Goal: Task Accomplishment & Management: Manage account settings

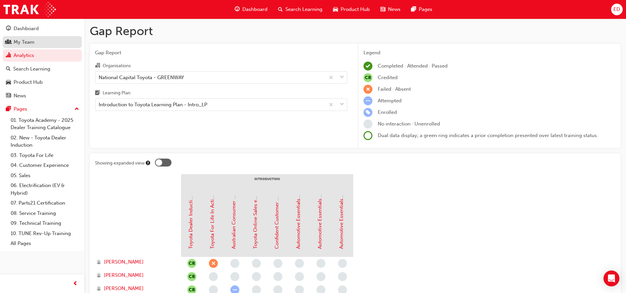
click at [62, 43] on div "My Team" at bounding box center [42, 42] width 72 height 8
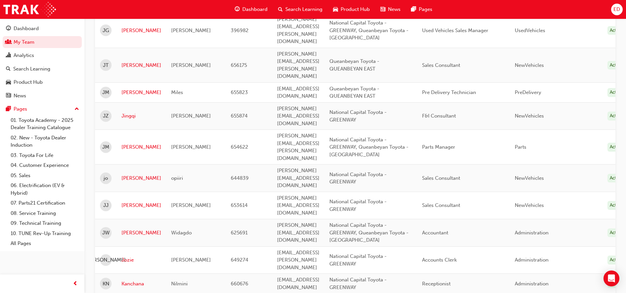
scroll to position [910, 0]
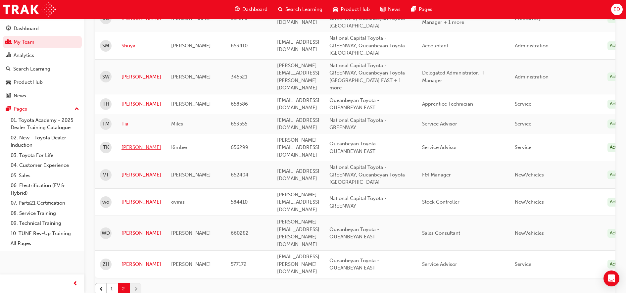
scroll to position [259, 0]
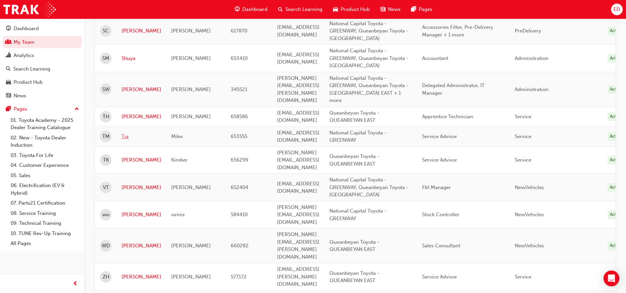
click at [125, 133] on link "Tia" at bounding box center [141, 137] width 40 height 8
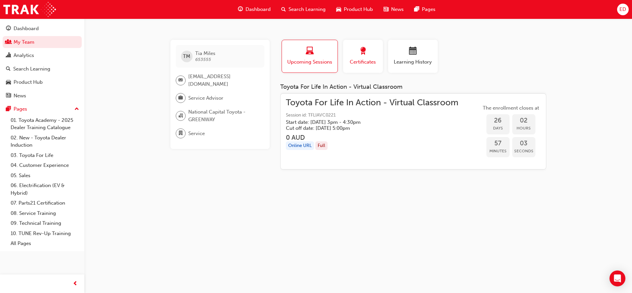
click at [355, 59] on span "Certificates" at bounding box center [363, 62] width 30 height 8
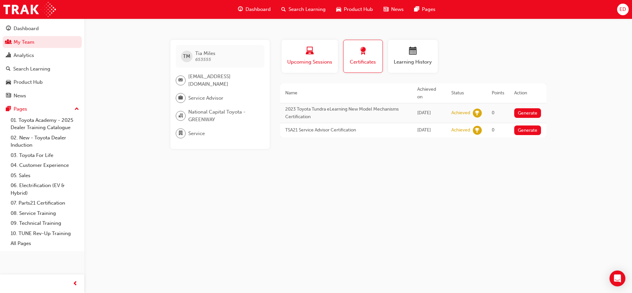
drag, startPoint x: 303, startPoint y: 69, endPoint x: 307, endPoint y: 64, distance: 5.9
click at [304, 67] on button "Upcoming Sessions" at bounding box center [310, 56] width 56 height 33
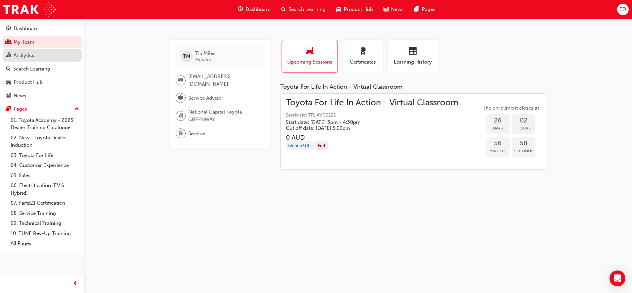
click at [40, 59] on div "Analytics" at bounding box center [42, 55] width 72 height 8
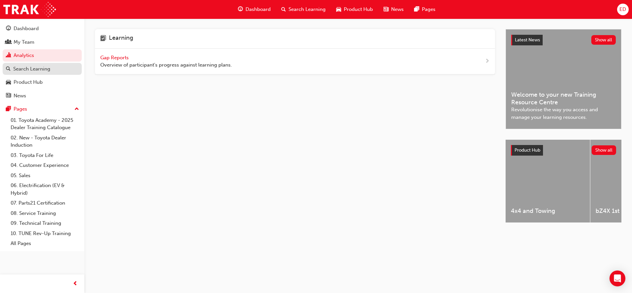
click at [42, 66] on div "Search Learning" at bounding box center [31, 69] width 37 height 8
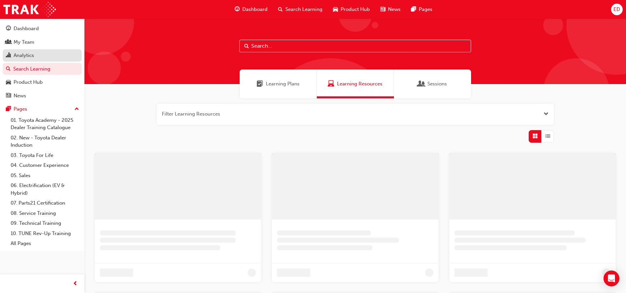
click at [31, 54] on div "Analytics" at bounding box center [24, 56] width 21 height 8
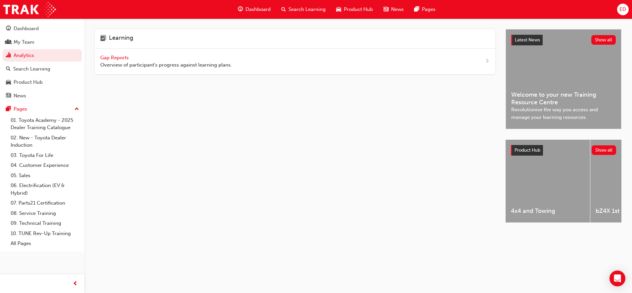
click at [117, 60] on span "Gap Reports" at bounding box center [115, 58] width 30 height 6
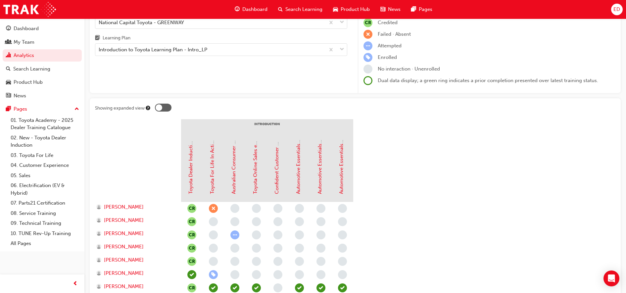
scroll to position [41, 0]
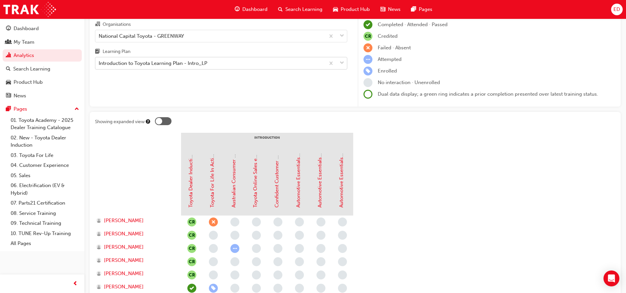
click at [193, 61] on div "Introduction to Toyota Learning Plan - Intro_LP" at bounding box center [153, 64] width 109 height 8
click at [99, 61] on input "Learning Plan Introduction to Toyota Learning Plan - Intro_LP" at bounding box center [99, 63] width 1 height 6
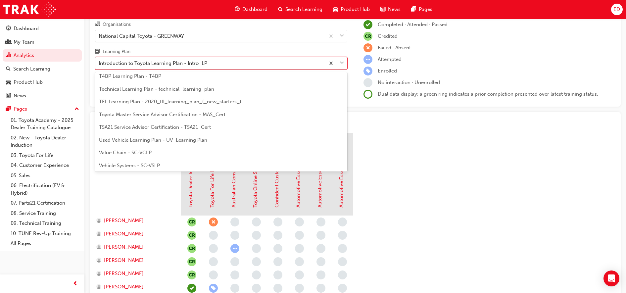
scroll to position [286, 0]
click at [195, 126] on span "TSA21 Service Advisor Certification - TSA21_Cert" at bounding box center [155, 125] width 112 height 6
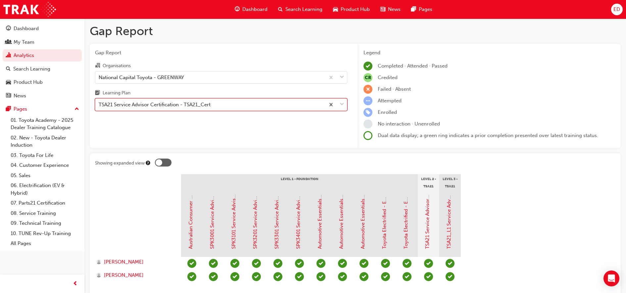
click at [274, 109] on div "TSA21 Service Advisor Certification - TSA21_Cert" at bounding box center [210, 105] width 230 height 12
click at [99, 107] on input "Learning Plan option TSA21 Service Advisor Certification - TSA21_Cert, selected…" at bounding box center [99, 105] width 1 height 6
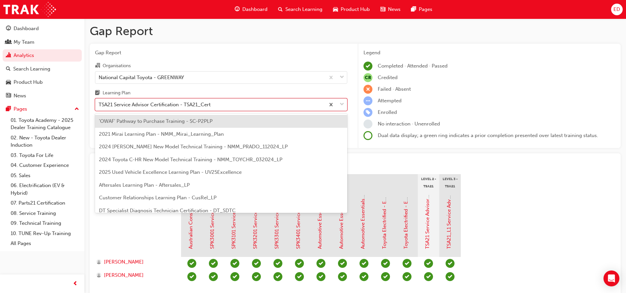
click at [194, 123] on span "'OWAF' Pathway to Purchase Training - SC-P2PLP" at bounding box center [156, 121] width 114 height 6
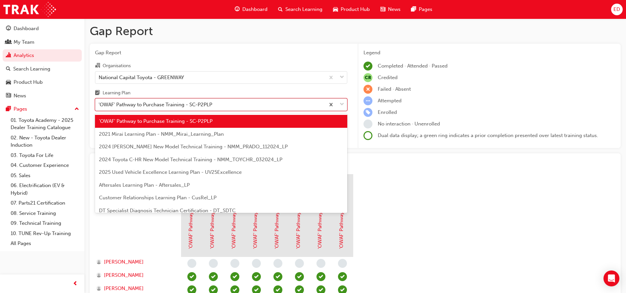
click at [293, 100] on div "'OWAF' Pathway to Purchase Training - SC-P2PLP" at bounding box center [210, 105] width 230 height 12
click at [99, 102] on input "Learning Plan option 'OWAF' Pathway to Purchase Training - SC-P2PLP, selected. …" at bounding box center [99, 105] width 1 height 6
click at [256, 129] on div "2021 Mirai Learning Plan - NMM_Mirai_Learning_Plan" at bounding box center [221, 134] width 252 height 13
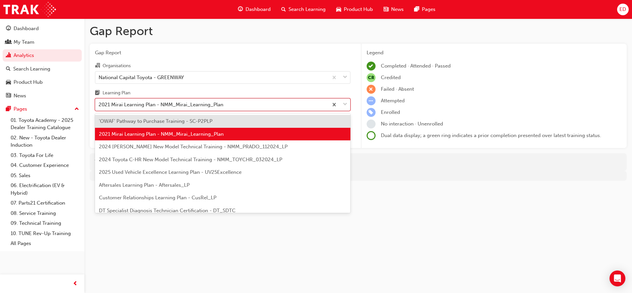
drag, startPoint x: 253, startPoint y: 100, endPoint x: 248, endPoint y: 105, distance: 7.3
click at [253, 100] on div "2021 Mirai Learning Plan - NMM_Mirai_Learning_Plan" at bounding box center [211, 105] width 233 height 12
click at [99, 102] on input "Learning Plan option 2021 Mirai Learning Plan - NMM_Mirai_Learning_Plan, select…" at bounding box center [99, 105] width 1 height 6
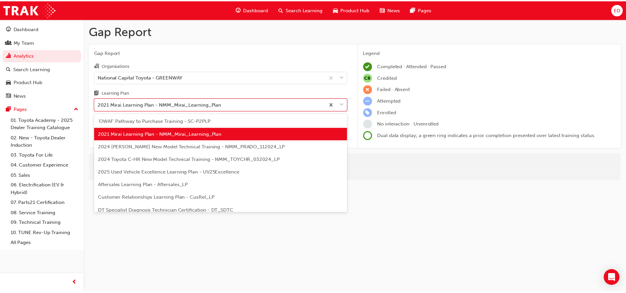
scroll to position [41, 0]
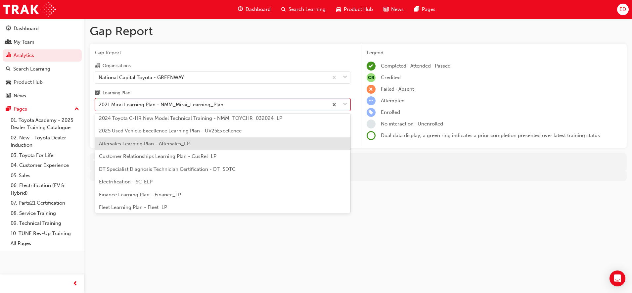
click at [224, 143] on div "Aftersales Learning Plan - Aftersales_LP" at bounding box center [223, 143] width 256 height 13
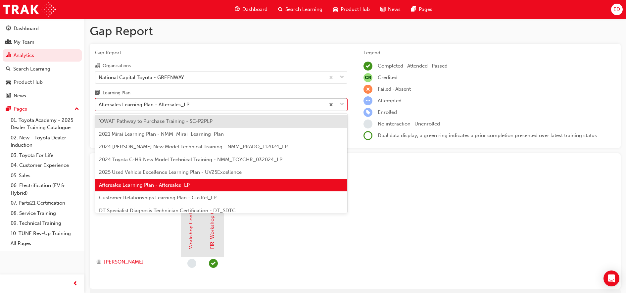
click at [247, 101] on div "Aftersales Learning Plan - Aftersales_LP" at bounding box center [210, 105] width 230 height 12
click at [99, 102] on input "Learning Plan option Aftersales Learning Plan - Aftersales_LP, selected. option…" at bounding box center [99, 105] width 1 height 6
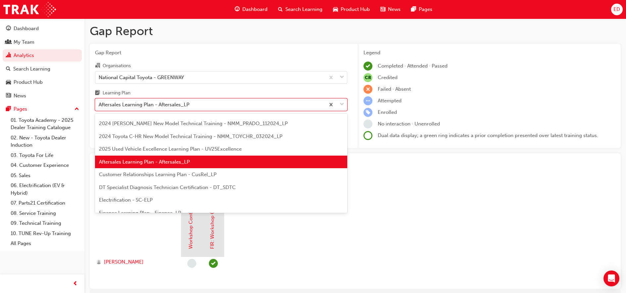
scroll to position [41, 0]
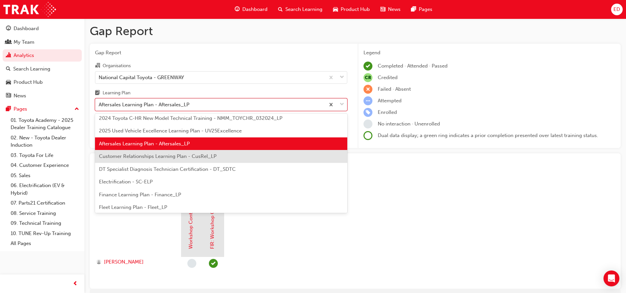
click at [213, 161] on div "Customer Relationships Learning Plan - CusRel_LP" at bounding box center [221, 156] width 252 height 13
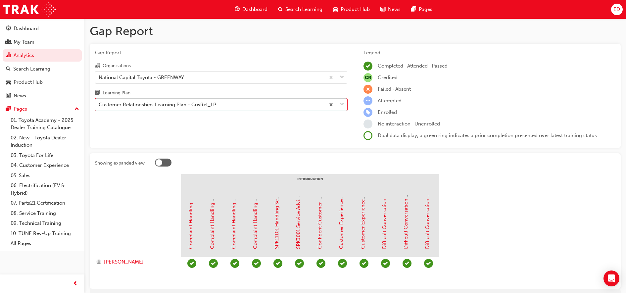
click at [271, 106] on div "Customer Relationships Learning Plan - CusRel_LP" at bounding box center [210, 105] width 230 height 12
click at [99, 106] on input "Learning Plan option Customer Relationships Learning Plan - CusRel_LP, selected…" at bounding box center [99, 105] width 1 height 6
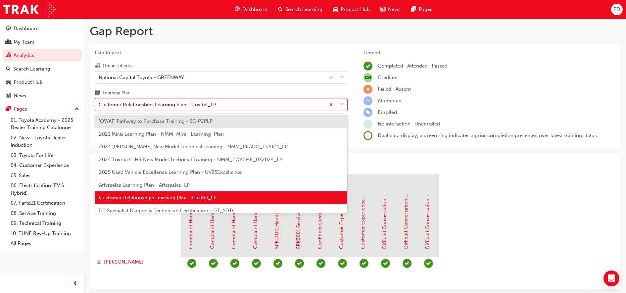
scroll to position [41, 0]
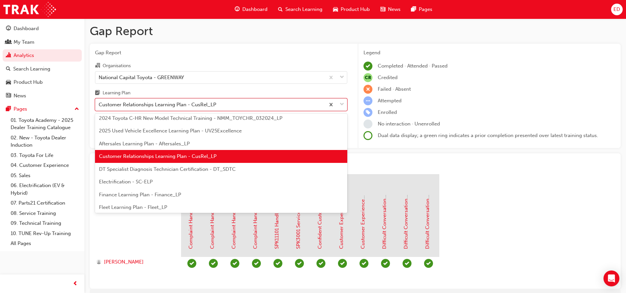
click at [214, 169] on span "DT Specialist Diagnosis Technician Certification - DT_SDTC" at bounding box center [167, 169] width 137 height 6
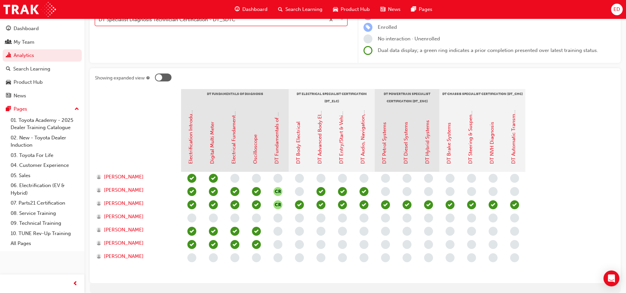
scroll to position [29, 0]
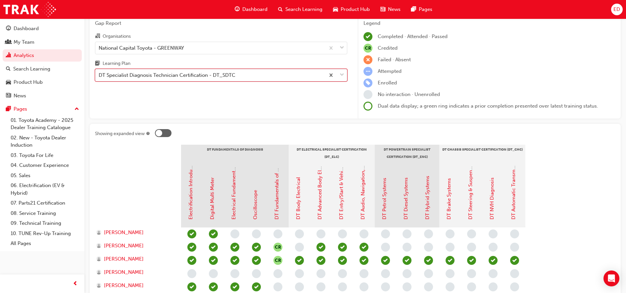
click at [248, 72] on div "DT Specialist Diagnosis Technician Certification - DT_SDTC" at bounding box center [210, 76] width 230 height 12
click at [99, 72] on input "Learning Plan option DT Specialist Diagnosis Technician Certification - DT_SDTC…" at bounding box center [99, 75] width 1 height 6
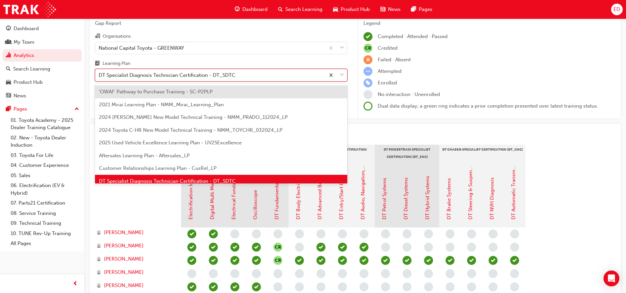
scroll to position [9, 0]
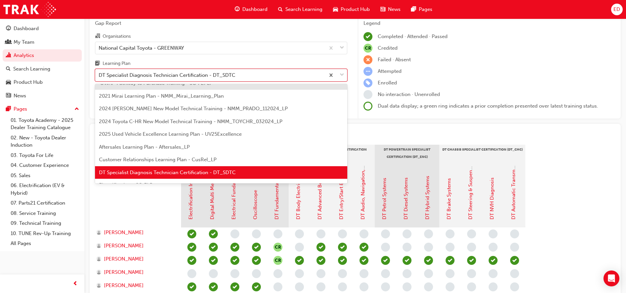
click at [154, 206] on div at bounding box center [138, 194] width 86 height 66
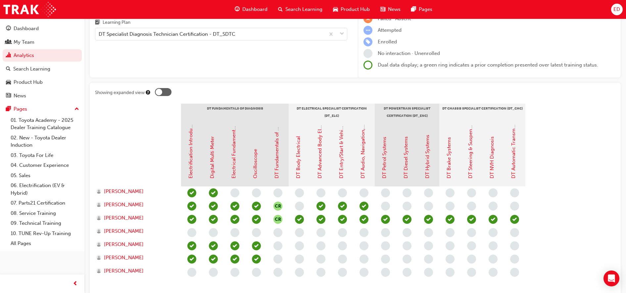
scroll to position [71, 0]
click at [144, 229] on span "[PERSON_NAME]" at bounding box center [124, 231] width 40 height 8
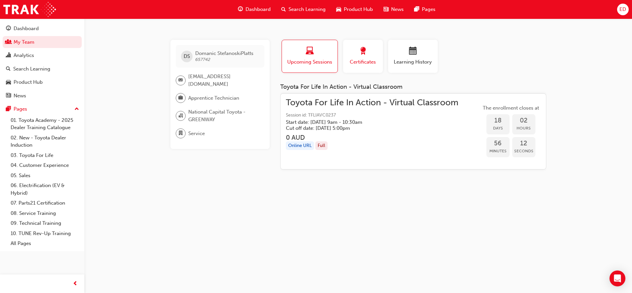
click at [361, 60] on span "Certificates" at bounding box center [363, 62] width 30 height 8
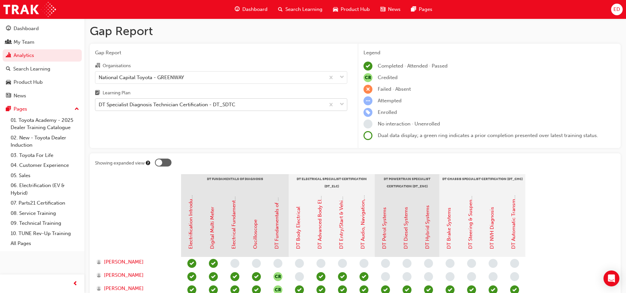
click at [222, 102] on div "DT Specialist Diagnosis Technician Certification - DT_SDTC" at bounding box center [167, 105] width 137 height 8
click at [99, 102] on input "Learning Plan DT Specialist Diagnosis Technician Certification - DT_SDTC" at bounding box center [99, 105] width 1 height 6
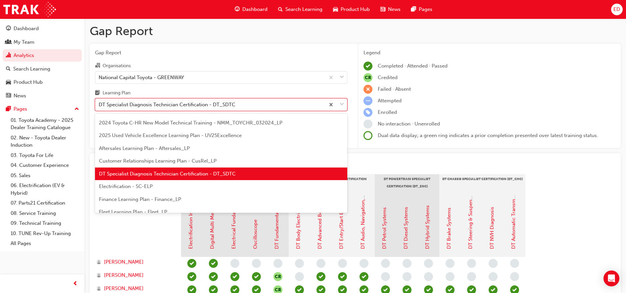
scroll to position [50, 0]
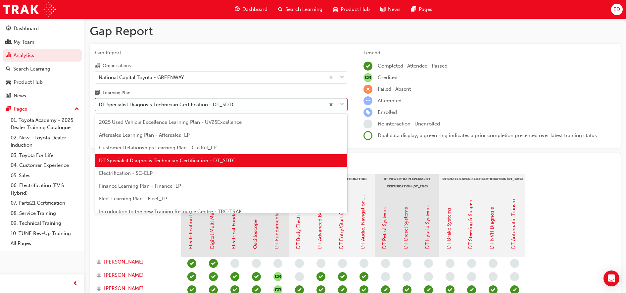
click at [194, 170] on div "Electrification - SC-ELP" at bounding box center [221, 173] width 252 height 13
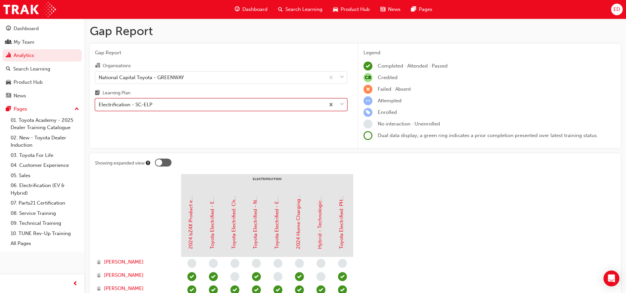
click at [189, 110] on div "Electrification - SC-ELP" at bounding box center [210, 105] width 230 height 12
click at [99, 107] on input "Learning Plan option Electrification - SC-ELP, selected. 0 results available. S…" at bounding box center [99, 105] width 1 height 6
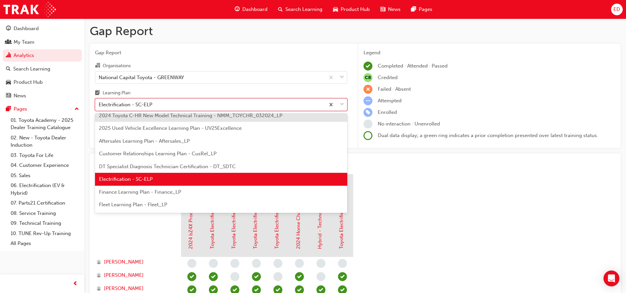
scroll to position [63, 0]
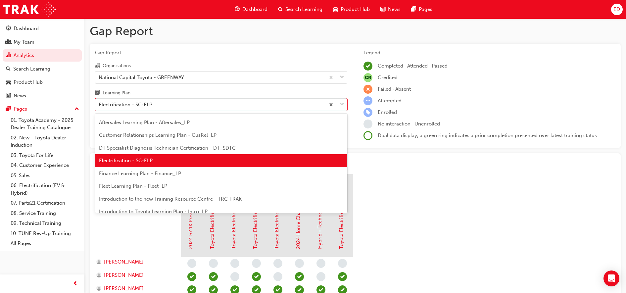
click at [166, 173] on span "Finance Learning Plan - Finance_LP" at bounding box center [140, 173] width 82 height 6
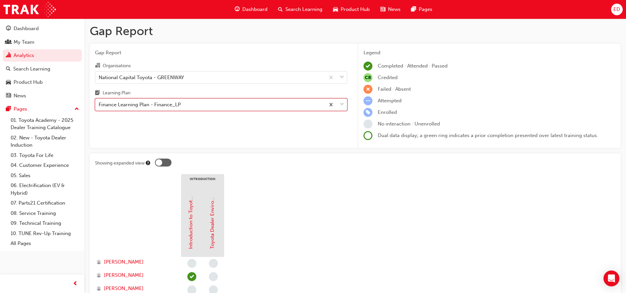
click at [195, 103] on div "Finance Learning Plan - Finance_LP" at bounding box center [210, 105] width 230 height 12
click at [99, 103] on input "Learning Plan option Finance Learning Plan - Finance_LP, selected. 0 results av…" at bounding box center [99, 105] width 1 height 6
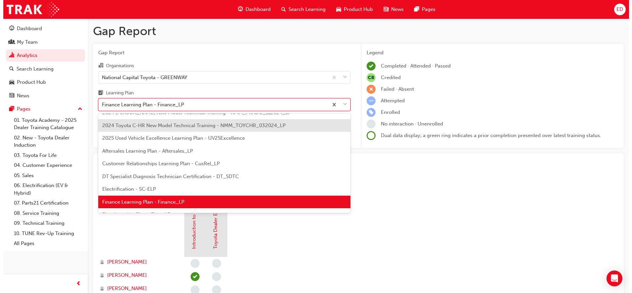
scroll to position [75, 0]
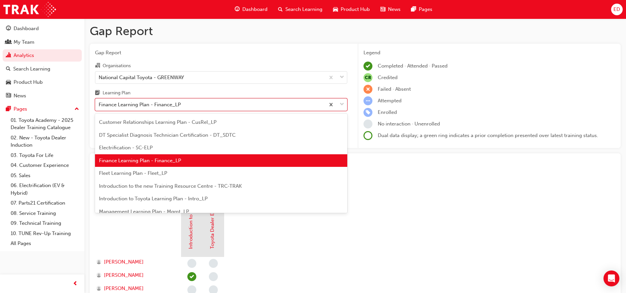
click at [187, 173] on div "Fleet Learning Plan - Fleet_LP" at bounding box center [221, 173] width 252 height 13
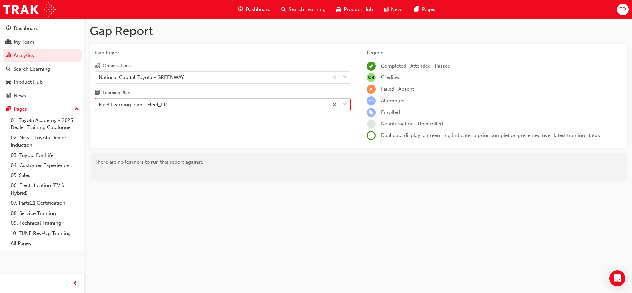
click at [218, 104] on div "Fleet Learning Plan - Fleet_LP" at bounding box center [211, 105] width 233 height 12
click at [99, 104] on input "Learning Plan option Fleet Learning Plan - Fleet_LP, selected. 0 results availa…" at bounding box center [99, 105] width 1 height 6
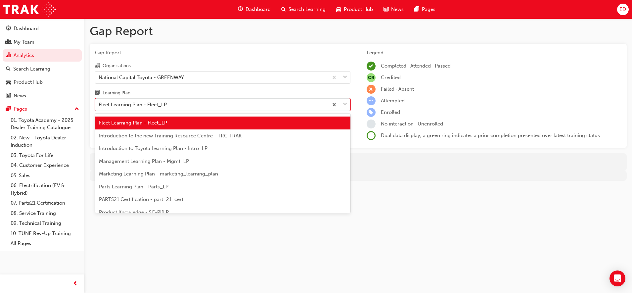
scroll to position [129, 0]
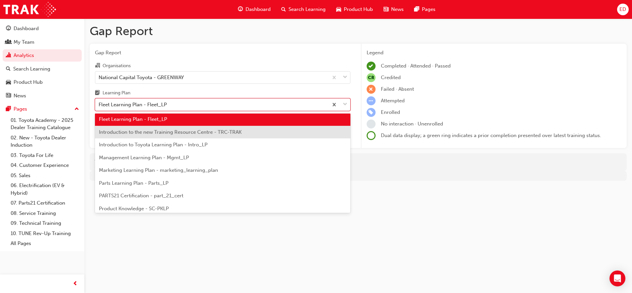
click at [233, 134] on span "Introduction to the new Training Resource Centre - TRC-TRAK" at bounding box center [170, 132] width 143 height 6
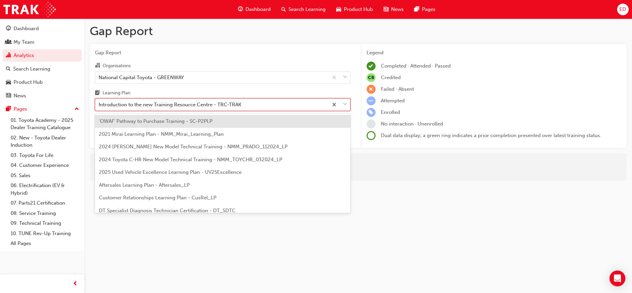
click at [235, 102] on div "Introduction to the new Training Resource Centre - TRC-TRAK" at bounding box center [170, 105] width 143 height 8
click at [99, 102] on input "Learning Plan option Introduction to the new Training Resource Centre - TRC-TRA…" at bounding box center [99, 105] width 1 height 6
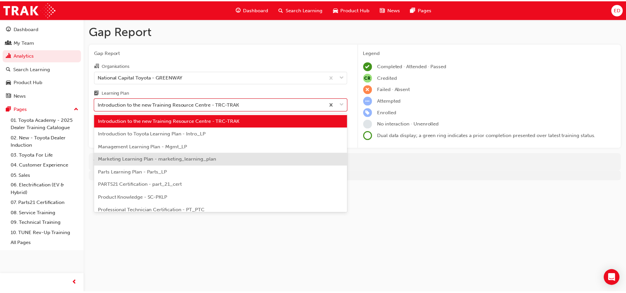
scroll to position [142, 0]
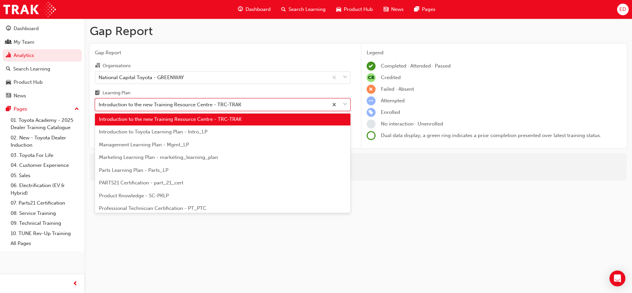
click at [204, 134] on span "Introduction to Toyota Learning Plan - Intro_LP" at bounding box center [153, 132] width 109 height 6
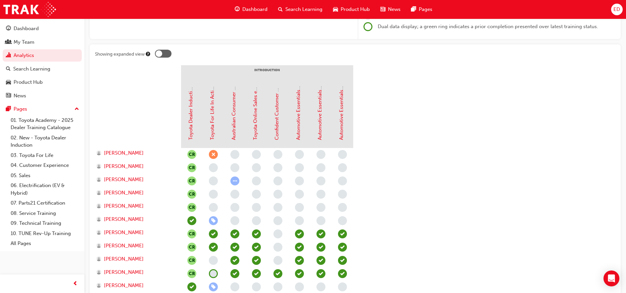
scroll to position [21, 0]
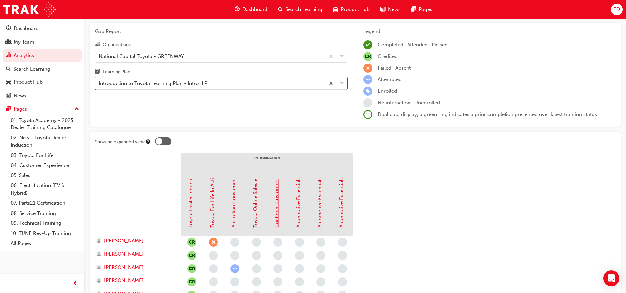
click at [276, 203] on link "Confident Customer Conversations" at bounding box center [277, 186] width 6 height 81
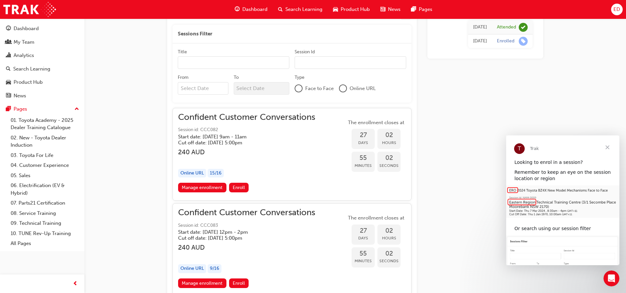
scroll to position [414, 0]
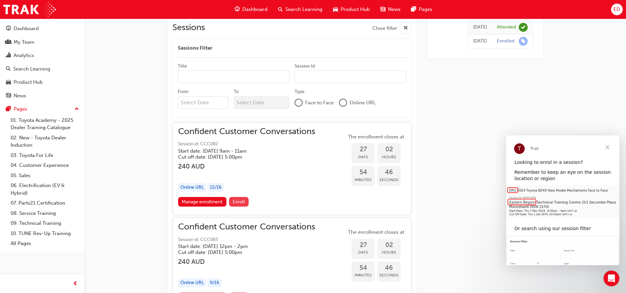
click at [241, 205] on span "Enroll" at bounding box center [239, 202] width 12 height 6
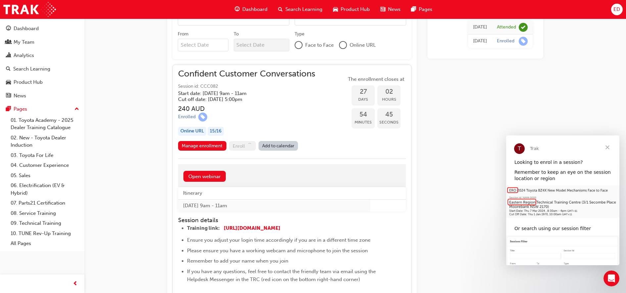
scroll to position [538, 0]
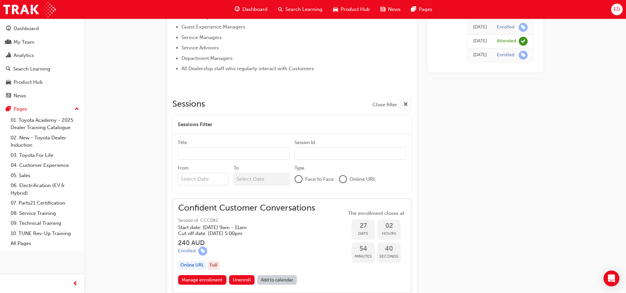
scroll to position [420, 0]
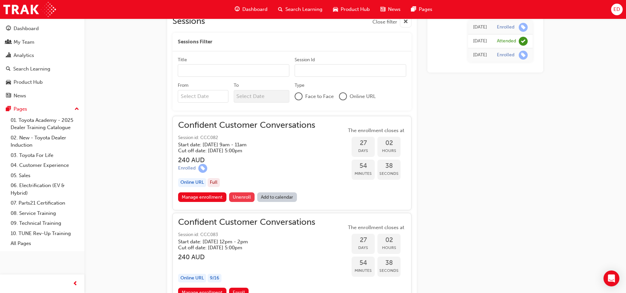
click at [244, 196] on span "Unenroll" at bounding box center [242, 197] width 18 height 6
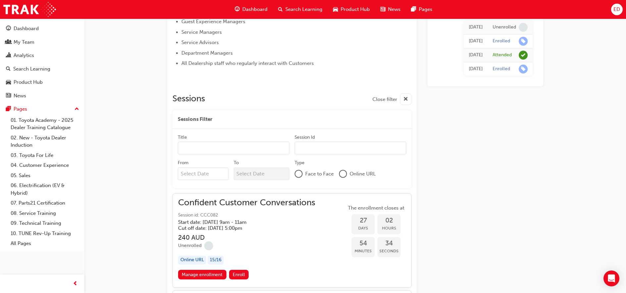
scroll to position [420, 0]
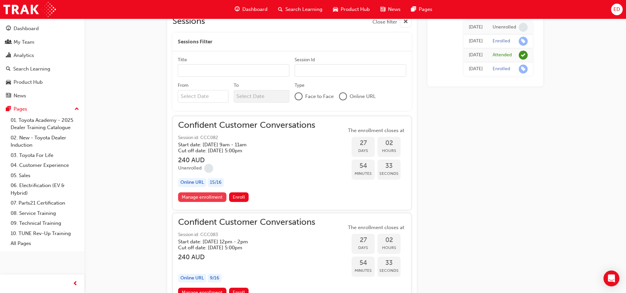
click at [210, 199] on link "Manage enrollment" at bounding box center [202, 197] width 48 height 10
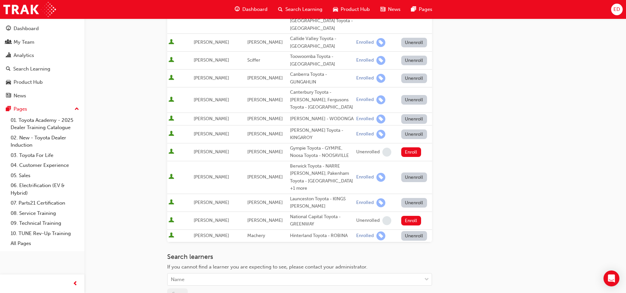
scroll to position [344, 0]
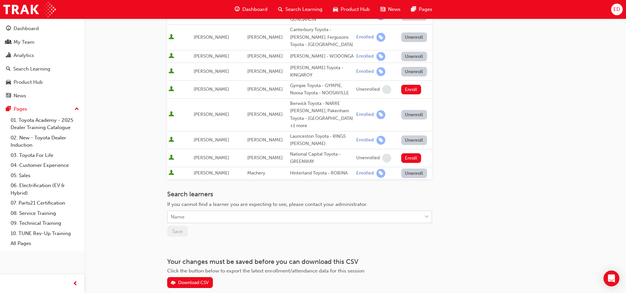
click at [257, 211] on div "Name" at bounding box center [294, 217] width 254 height 12
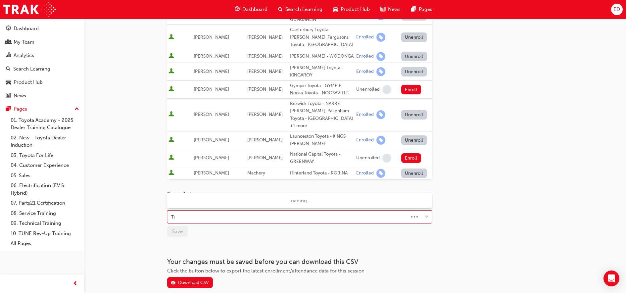
type input "Tia"
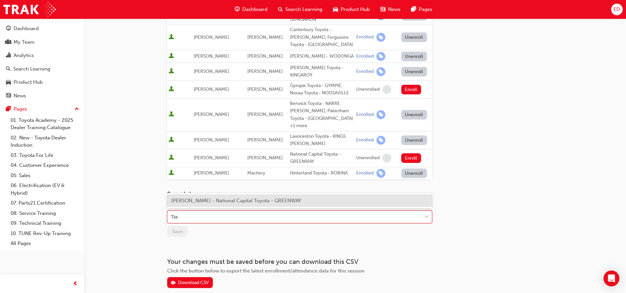
click at [261, 202] on span "Tia Miles - National Capital Toyota - GREENWAY" at bounding box center [236, 201] width 130 height 6
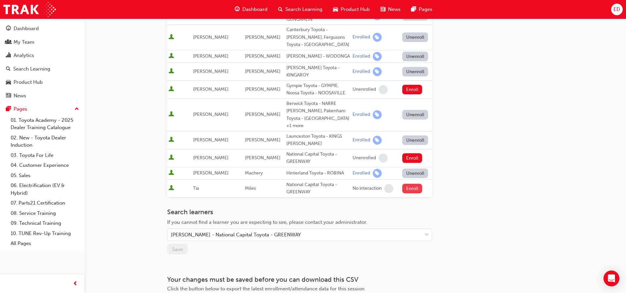
click at [408, 184] on button "Enroll" at bounding box center [412, 189] width 20 height 10
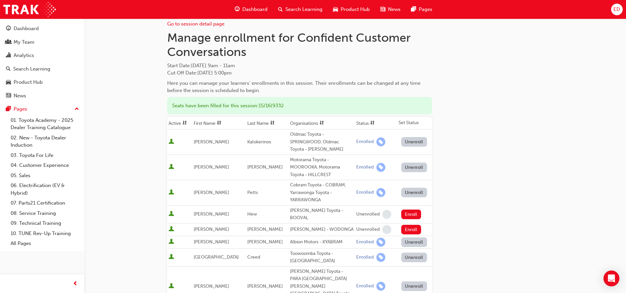
scroll to position [0, 0]
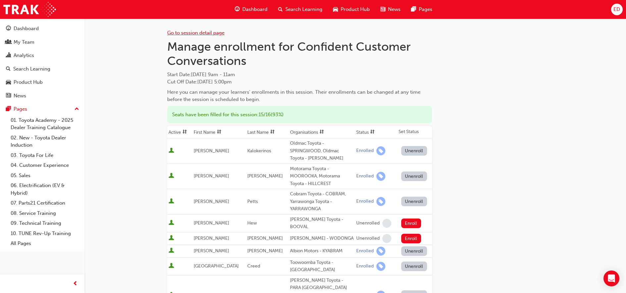
click at [202, 32] on link "Go to session detail page" at bounding box center [195, 33] width 57 height 6
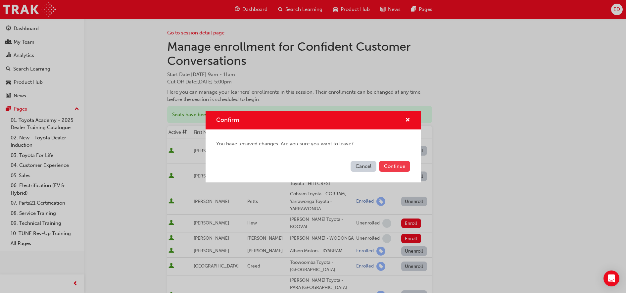
click at [394, 166] on button "Continue" at bounding box center [394, 166] width 31 height 11
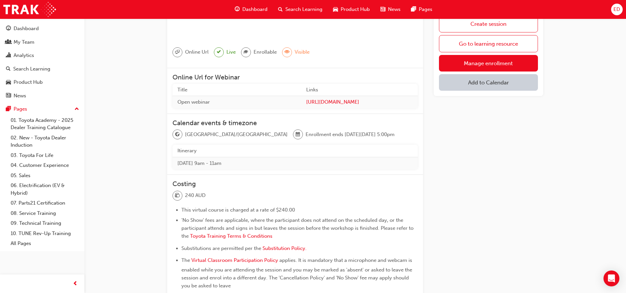
scroll to position [41, 0]
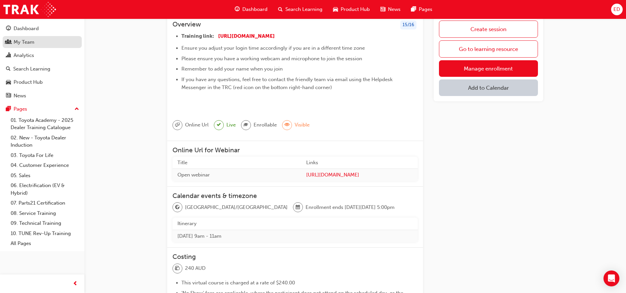
click at [28, 47] on link "My Team" at bounding box center [42, 42] width 79 height 12
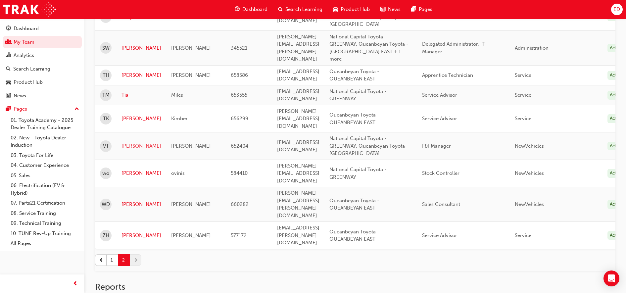
scroll to position [259, 0]
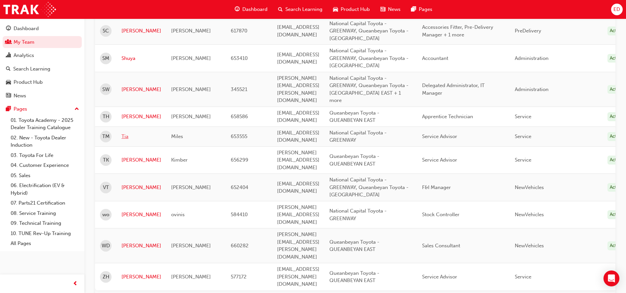
click at [127, 133] on link "Tia" at bounding box center [141, 137] width 40 height 8
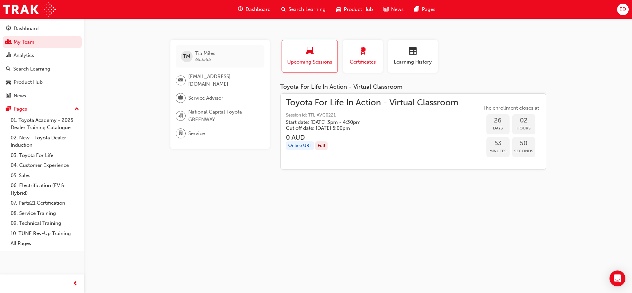
click at [376, 58] on span "Certificates" at bounding box center [363, 62] width 30 height 8
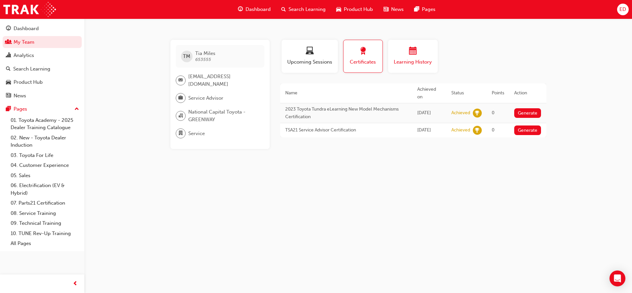
click at [408, 58] on div "Learning History" at bounding box center [413, 56] width 40 height 19
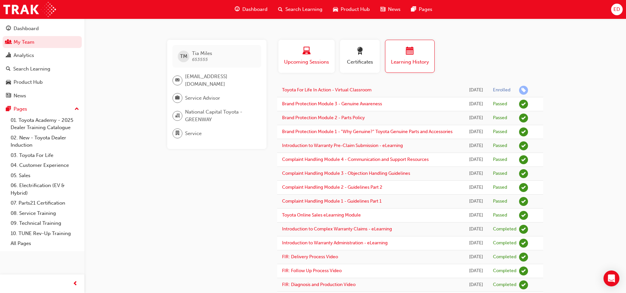
click at [319, 45] on button "Upcoming Sessions" at bounding box center [306, 56] width 56 height 33
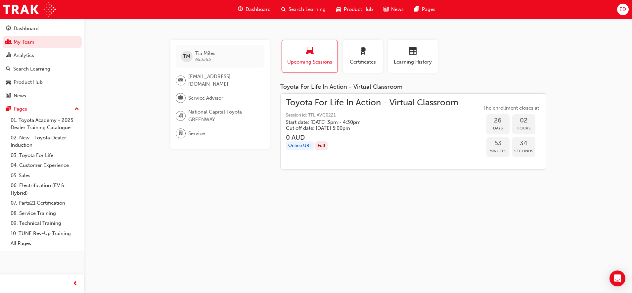
click at [255, 11] on span "Dashboard" at bounding box center [258, 10] width 25 height 8
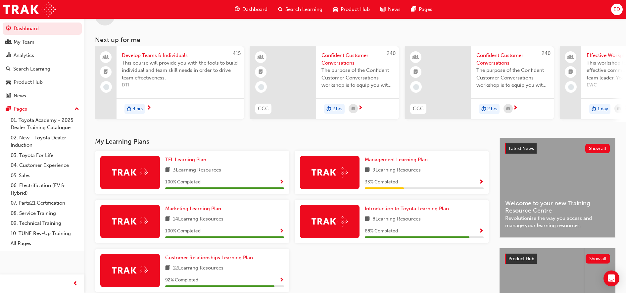
scroll to position [41, 0]
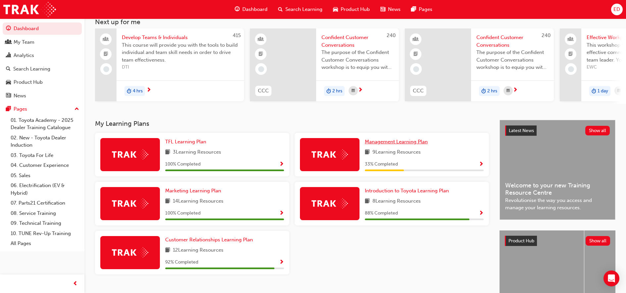
click at [373, 143] on span "Management Learning Plan" at bounding box center [396, 142] width 63 height 6
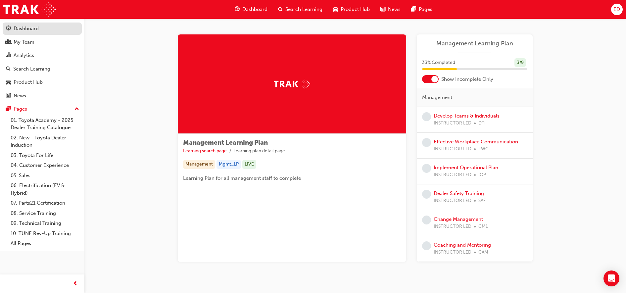
click at [46, 28] on div "Dashboard" at bounding box center [42, 28] width 72 height 8
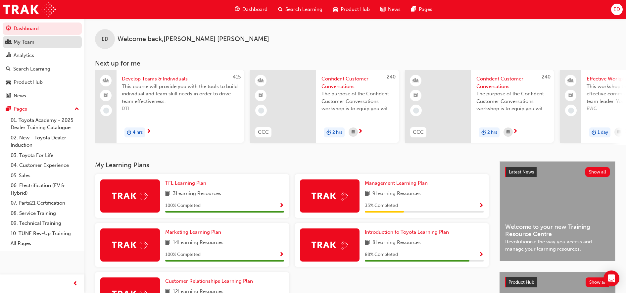
click at [30, 45] on div "My Team" at bounding box center [24, 42] width 21 height 8
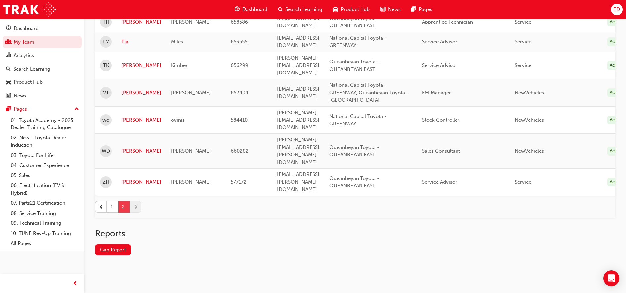
scroll to position [300, 0]
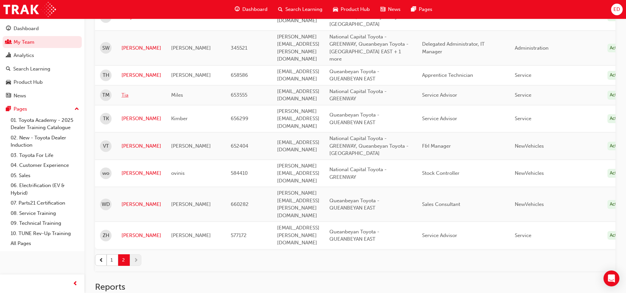
click at [127, 91] on link "Tia" at bounding box center [141, 95] width 40 height 8
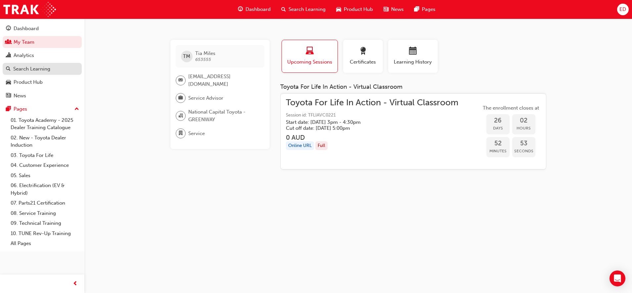
click at [29, 63] on link "Search Learning" at bounding box center [42, 69] width 79 height 12
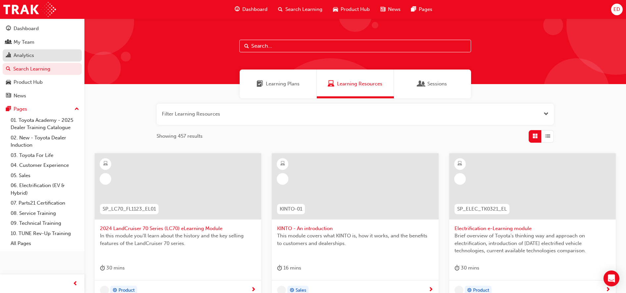
click at [19, 54] on div "Analytics" at bounding box center [24, 56] width 21 height 8
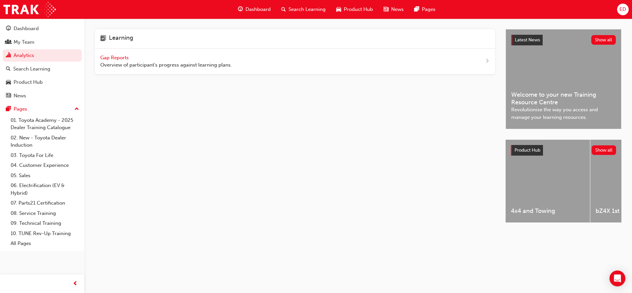
click at [112, 58] on span "Gap Reports" at bounding box center [115, 58] width 30 height 6
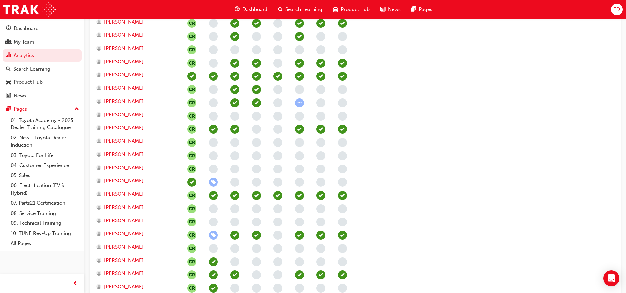
scroll to position [621, 0]
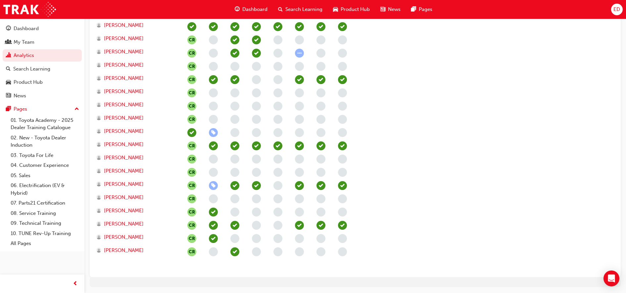
click at [279, 188] on span "learningRecordVerb_NONE-icon" at bounding box center [277, 185] width 9 height 9
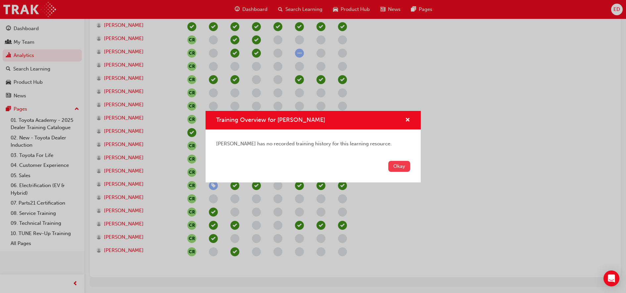
click at [400, 169] on button "Okay" at bounding box center [399, 166] width 22 height 11
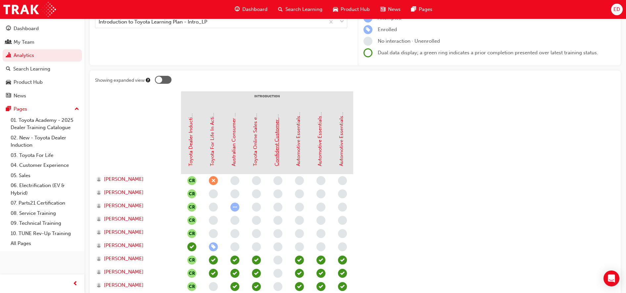
click at [276, 148] on link "Confident Customer Conversations" at bounding box center [277, 125] width 6 height 81
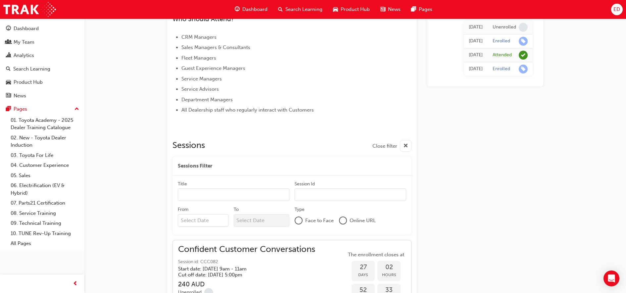
scroll to position [461, 0]
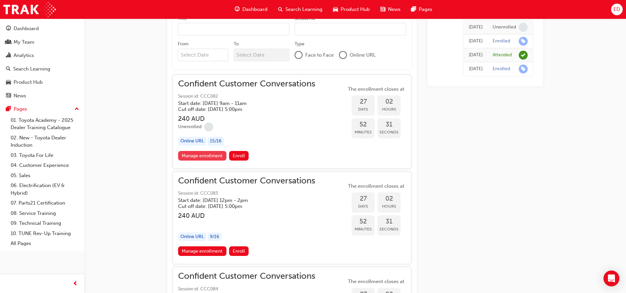
click at [209, 158] on link "Manage enrollment" at bounding box center [202, 156] width 48 height 10
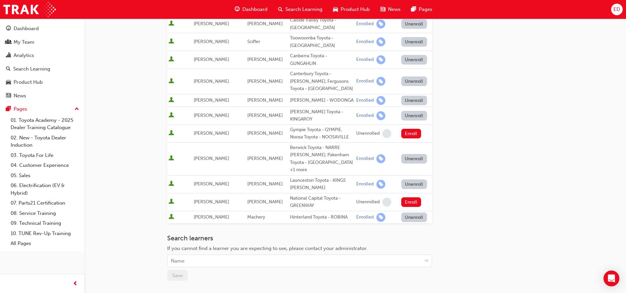
scroll to position [344, 0]
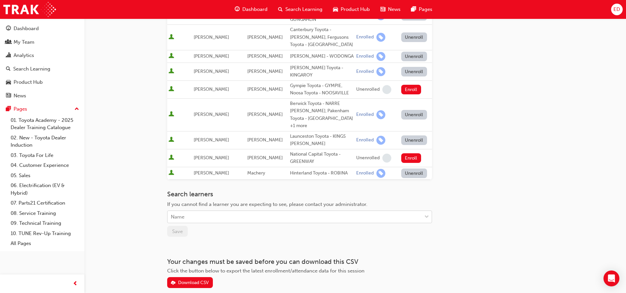
click at [274, 211] on div "Name" at bounding box center [294, 217] width 254 height 12
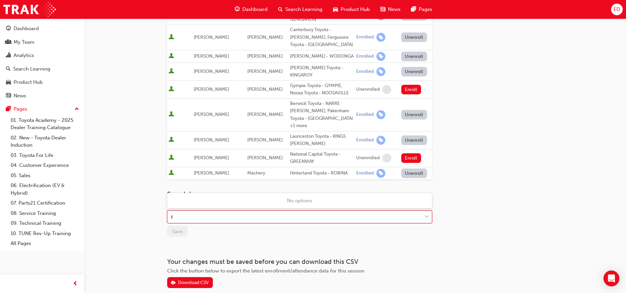
type input "tia"
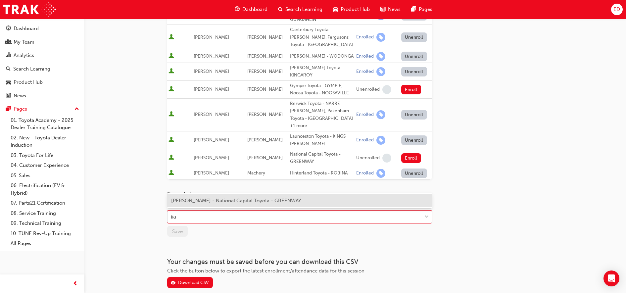
click at [232, 202] on span "[PERSON_NAME] - National Capital Toyota - GREENWAY" at bounding box center [236, 201] width 130 height 6
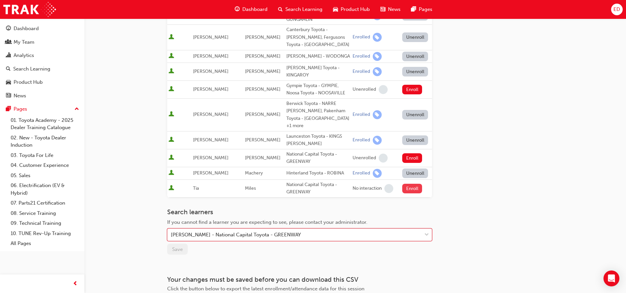
click at [402, 184] on button "Enroll" at bounding box center [412, 189] width 20 height 10
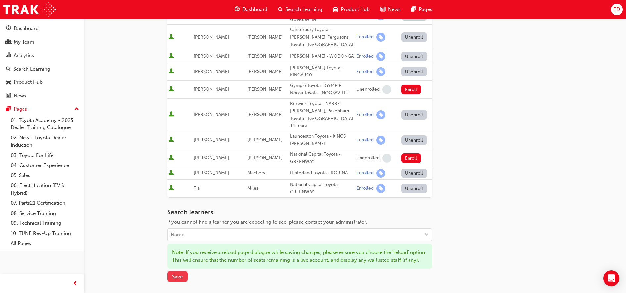
click at [180, 274] on span "Save" at bounding box center [177, 277] width 11 height 6
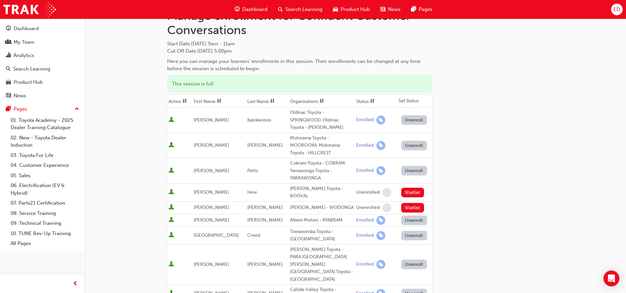
scroll to position [0, 0]
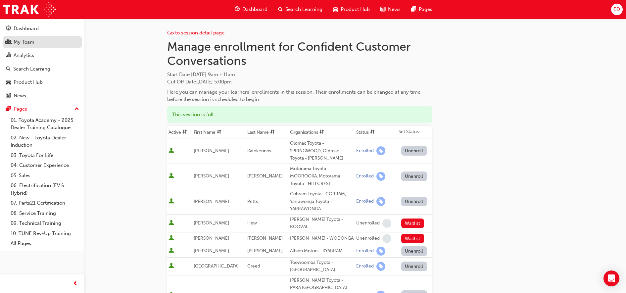
click at [27, 45] on div "My Team" at bounding box center [24, 42] width 21 height 8
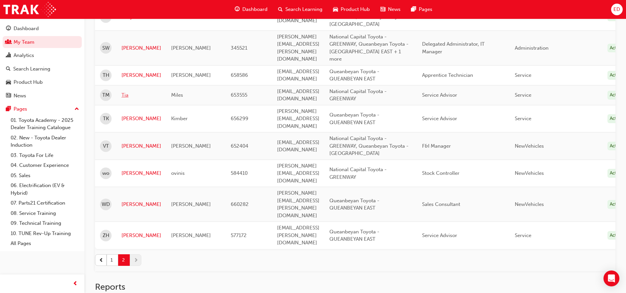
click at [124, 91] on link "Tia" at bounding box center [141, 95] width 40 height 8
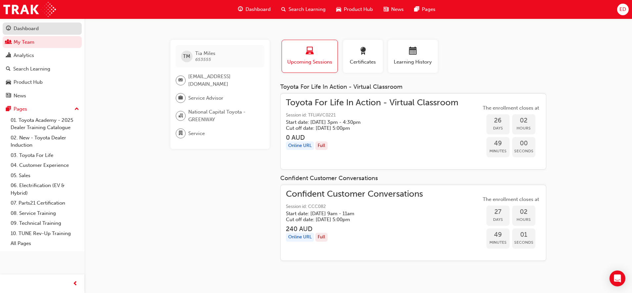
click at [31, 31] on div "Dashboard" at bounding box center [26, 29] width 25 height 8
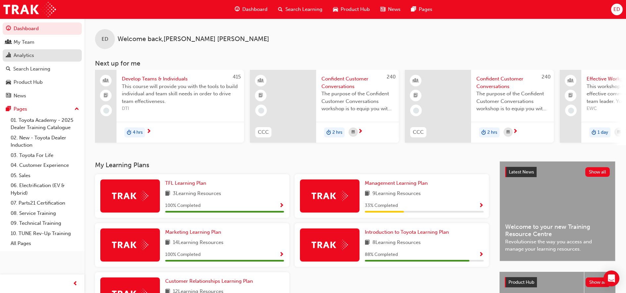
click at [31, 53] on div "Analytics" at bounding box center [24, 56] width 21 height 8
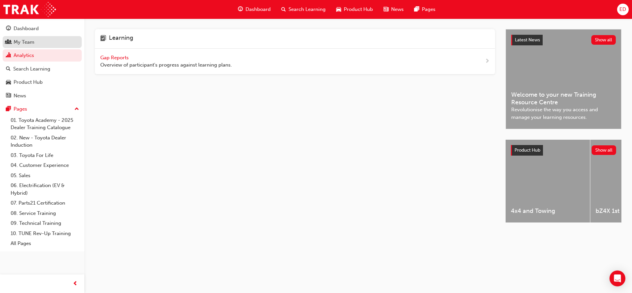
click at [41, 45] on div "My Team" at bounding box center [42, 42] width 72 height 8
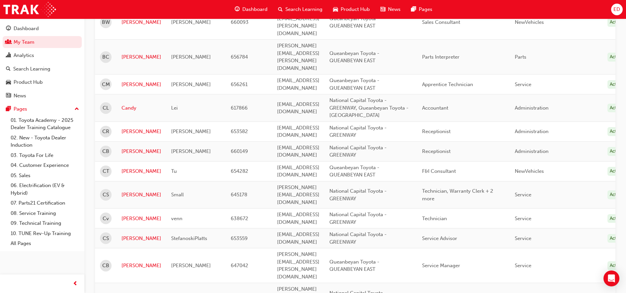
scroll to position [253, 0]
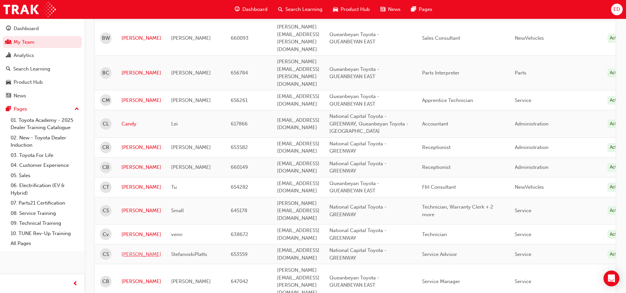
click at [134, 251] on link "[PERSON_NAME]" at bounding box center [141, 255] width 40 height 8
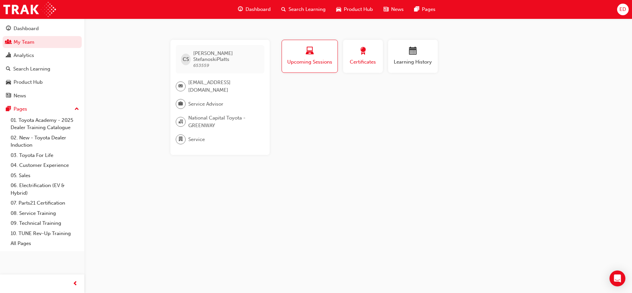
click at [360, 55] on span "award-icon" at bounding box center [363, 51] width 8 height 9
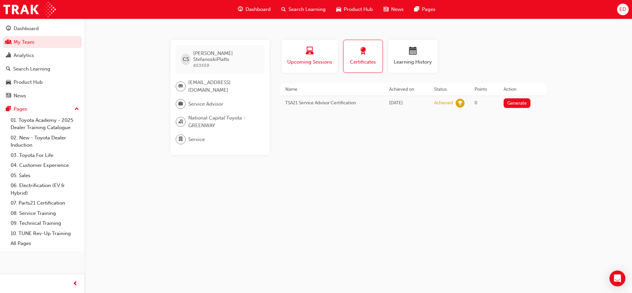
click at [315, 69] on button "Upcoming Sessions" at bounding box center [310, 56] width 56 height 33
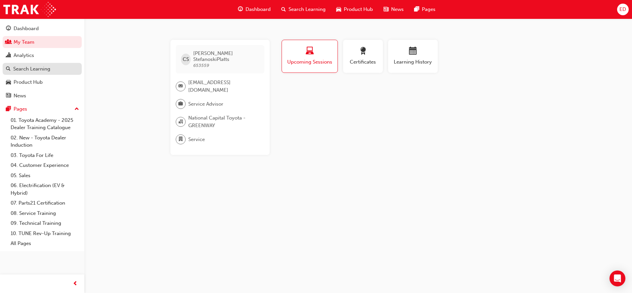
click at [33, 69] on div "Search Learning" at bounding box center [31, 69] width 37 height 8
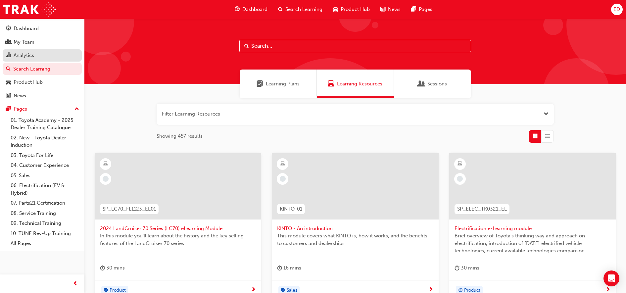
click at [20, 56] on div "Analytics" at bounding box center [24, 56] width 21 height 8
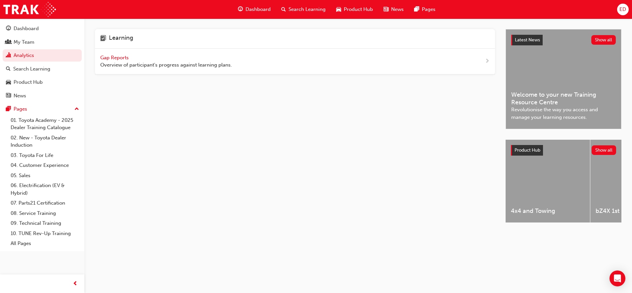
click at [108, 59] on span "Gap Reports" at bounding box center [115, 58] width 30 height 6
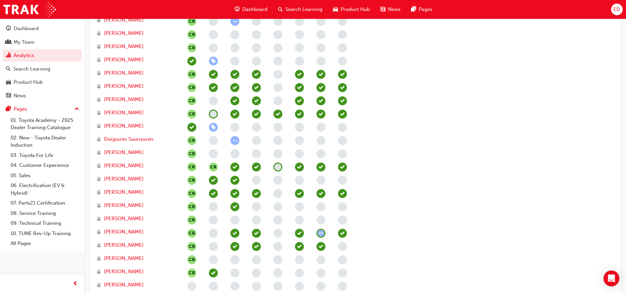
scroll to position [248, 0]
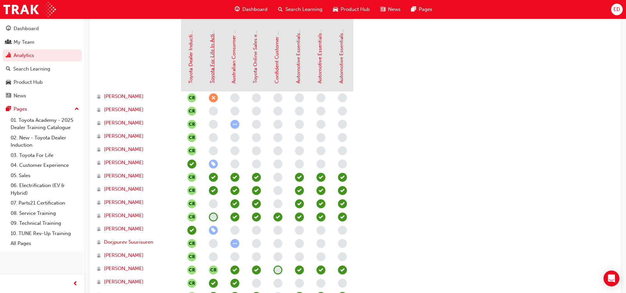
click at [209, 74] on link "Toyota For Life In Action - Virtual Classroom" at bounding box center [212, 33] width 6 height 102
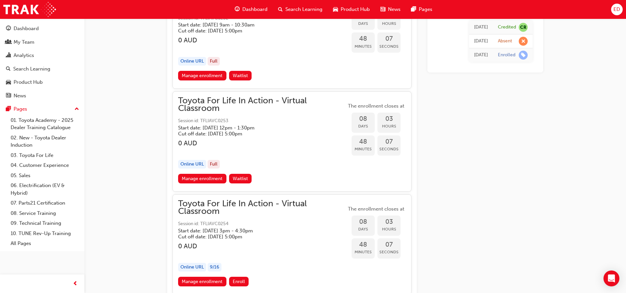
scroll to position [2347, 0]
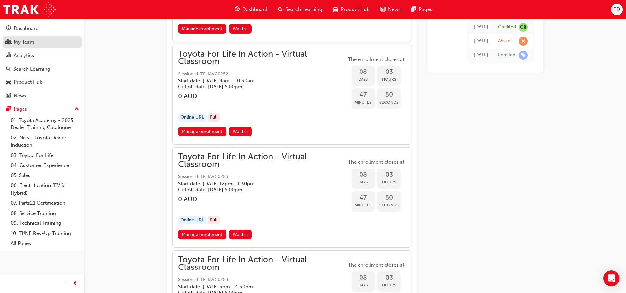
click at [39, 42] on div "My Team" at bounding box center [42, 42] width 72 height 8
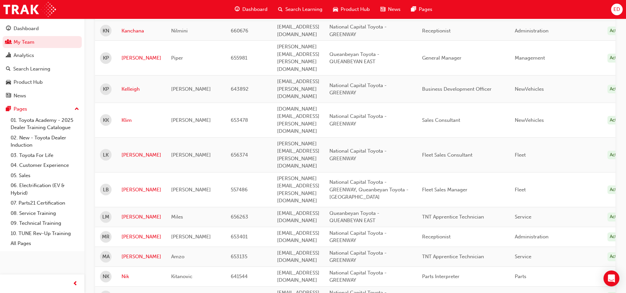
scroll to position [915, 0]
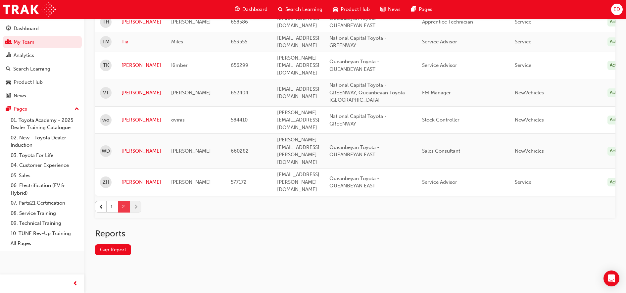
scroll to position [300, 0]
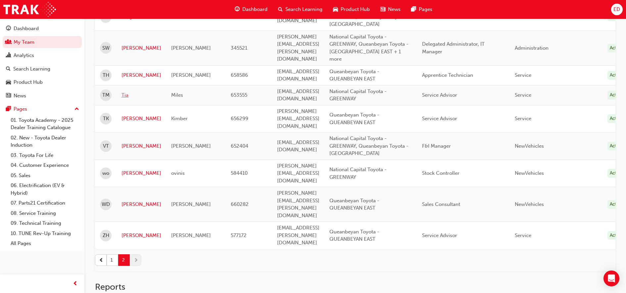
click at [125, 91] on link "Tia" at bounding box center [141, 95] width 40 height 8
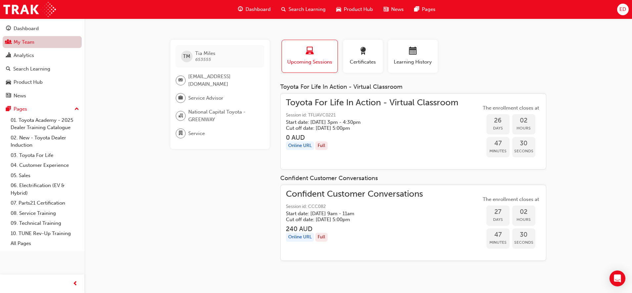
click at [25, 45] on link "My Team" at bounding box center [42, 42] width 79 height 12
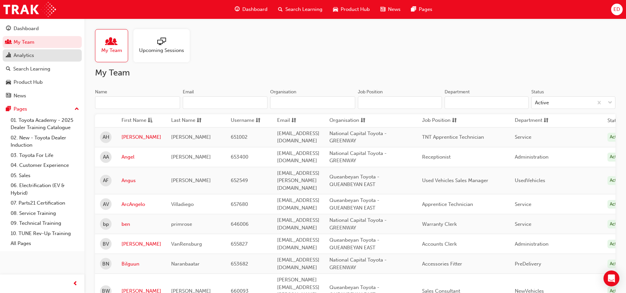
click at [43, 57] on div "Analytics" at bounding box center [42, 55] width 72 height 8
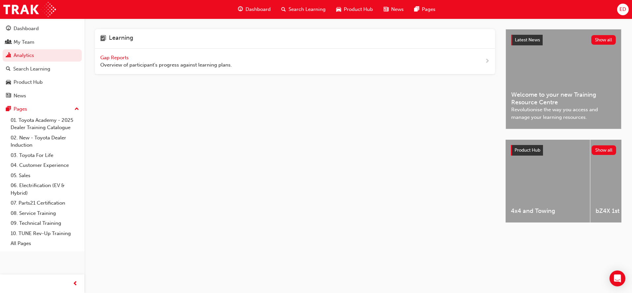
click at [107, 58] on span "Gap Reports" at bounding box center [115, 58] width 30 height 6
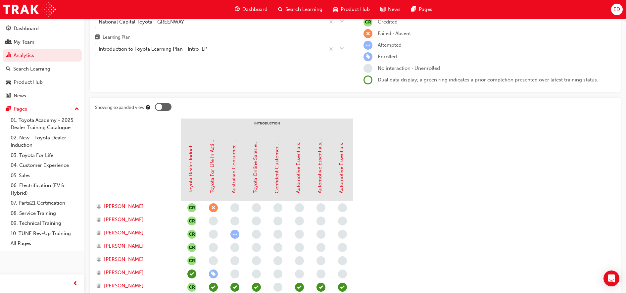
scroll to position [41, 0]
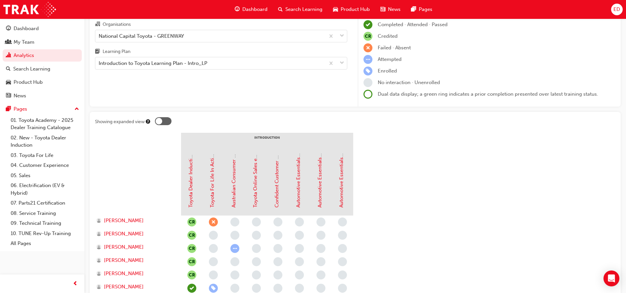
click at [215, 178] on div "Toyota For Life In Action - Virtual Classroom" at bounding box center [213, 180] width 8 height 55
click at [209, 180] on link "Toyota For Life In Action - Virtual Classroom" at bounding box center [212, 157] width 6 height 102
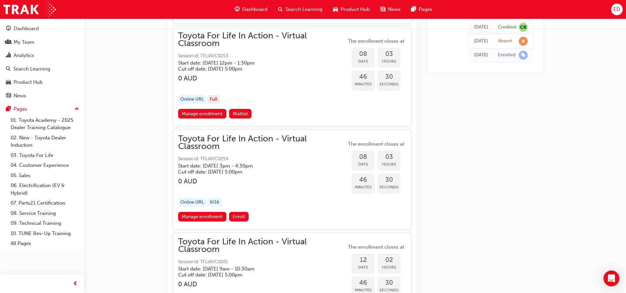
scroll to position [2469, 0]
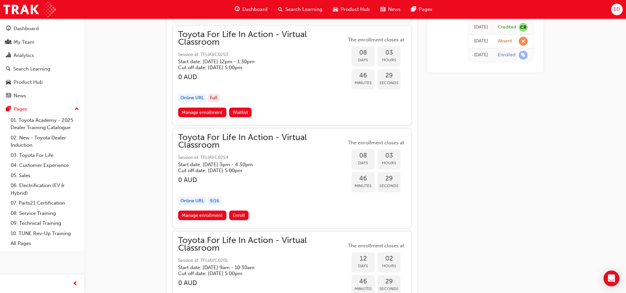
click at [214, 210] on div "Toyota For Life In Action - Virtual Classroom Session id: TFLIAVC0254 Start dat…" at bounding box center [262, 172] width 168 height 77
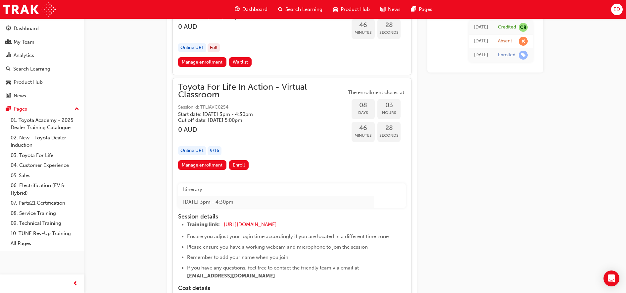
scroll to position [2552, 0]
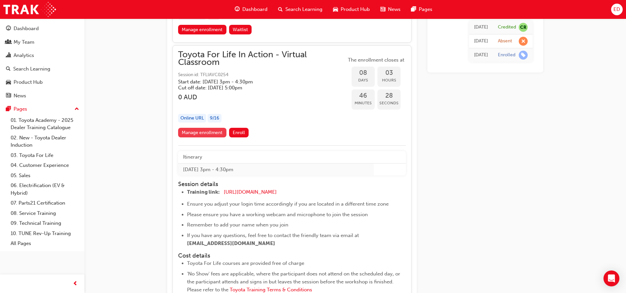
click at [213, 132] on link "Manage enrollment" at bounding box center [202, 133] width 48 height 10
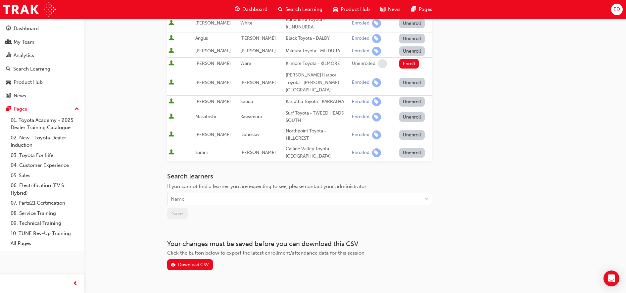
scroll to position [149, 0]
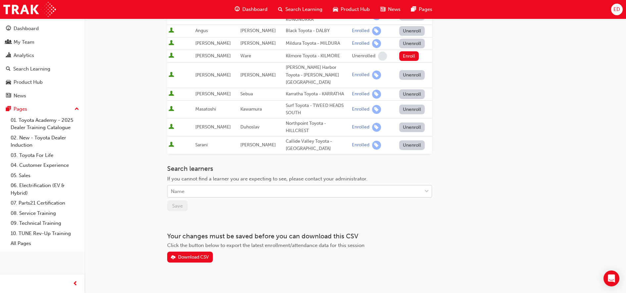
click at [208, 187] on div "Name" at bounding box center [294, 192] width 254 height 12
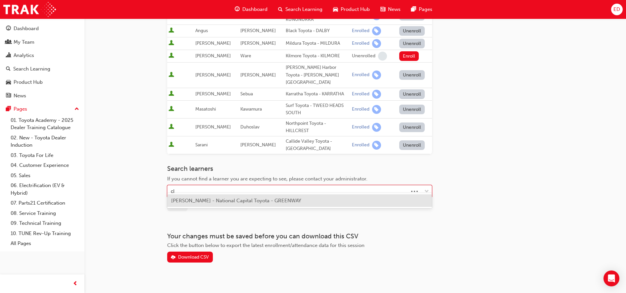
type input "cla"
click at [200, 199] on span "[PERSON_NAME] - National Capital Toyota - GREENWAY" at bounding box center [236, 201] width 130 height 6
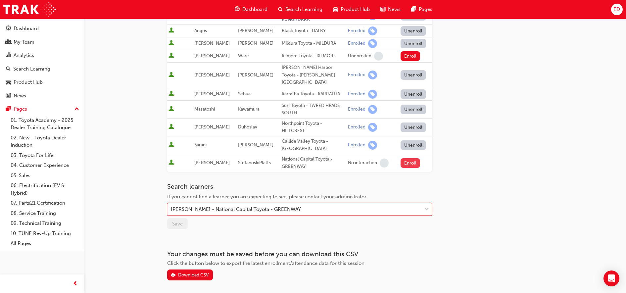
click at [404, 158] on button "Enroll" at bounding box center [410, 163] width 20 height 10
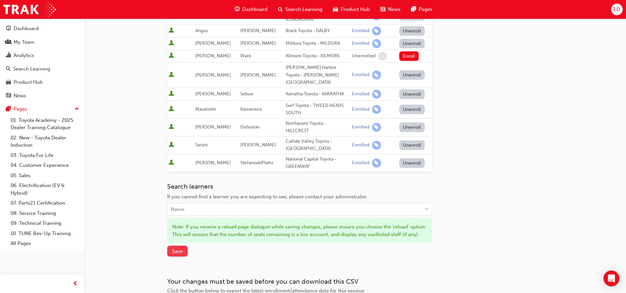
click at [176, 255] on button "Save" at bounding box center [177, 251] width 21 height 11
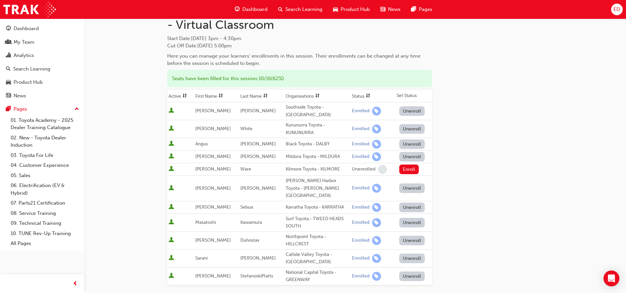
scroll to position [0, 0]
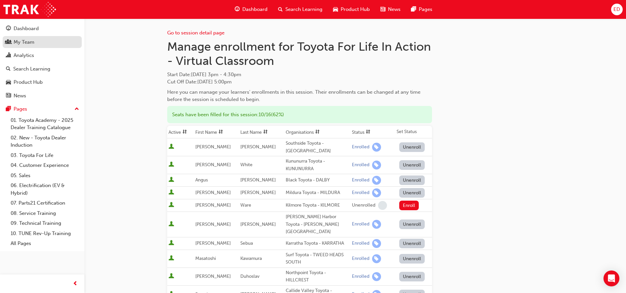
click at [23, 44] on div "My Team" at bounding box center [24, 42] width 21 height 8
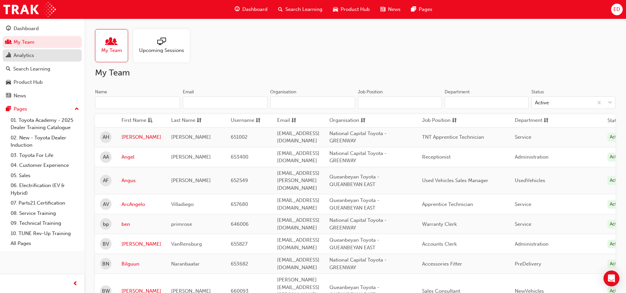
click at [45, 52] on div "Analytics" at bounding box center [42, 55] width 72 height 8
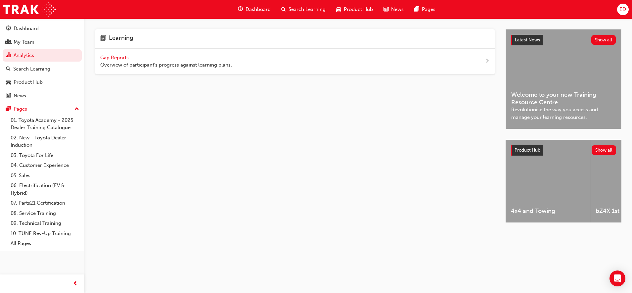
click at [112, 59] on span "Gap Reports" at bounding box center [115, 58] width 30 height 6
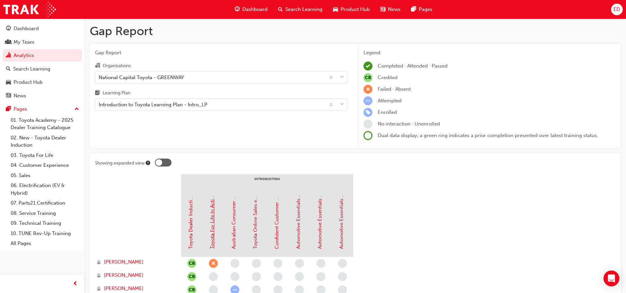
click at [211, 217] on link "Toyota For Life In Action - Virtual Classroom" at bounding box center [212, 198] width 6 height 102
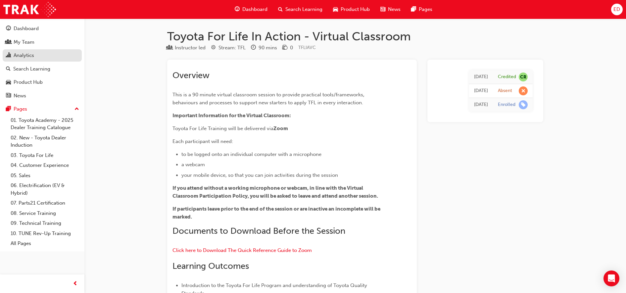
click at [21, 58] on div "Analytics" at bounding box center [24, 56] width 21 height 8
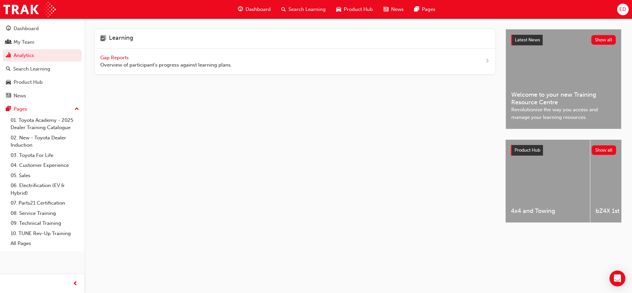
click at [113, 56] on span "Gap Reports" at bounding box center [115, 58] width 30 height 6
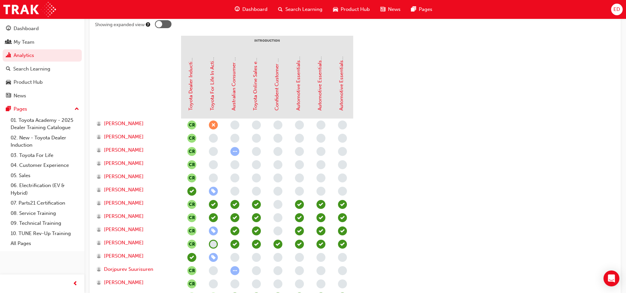
scroll to position [124, 0]
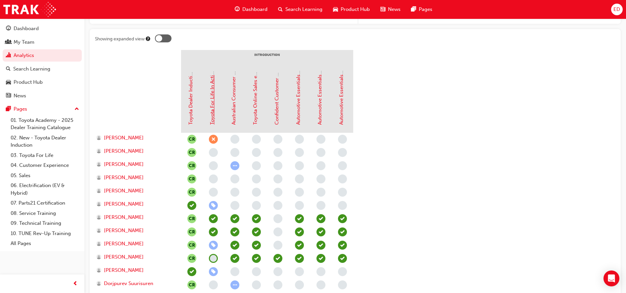
click at [212, 117] on link "Toyota For Life In Action - Virtual Classroom" at bounding box center [212, 74] width 6 height 102
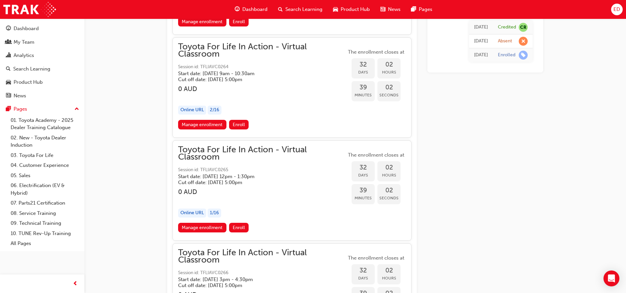
scroll to position [6896, 0]
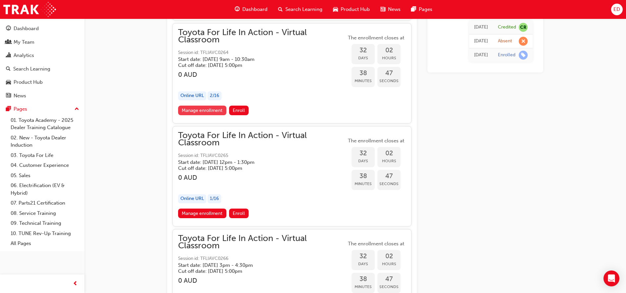
click at [213, 111] on link "Manage enrollment" at bounding box center [202, 111] width 48 height 10
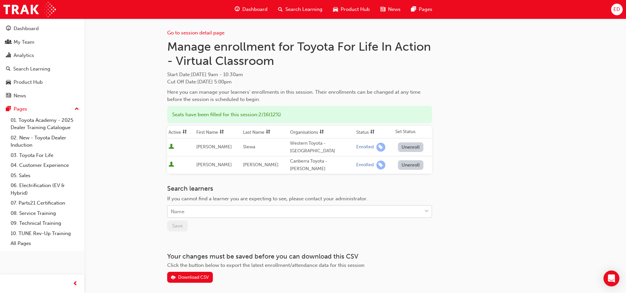
click at [184, 206] on div "Name" at bounding box center [294, 212] width 254 height 12
type input "[PERSON_NAME]"
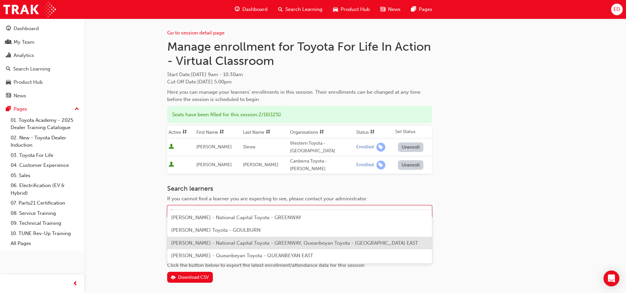
click at [208, 245] on span "[PERSON_NAME] - National Capital Toyota - GREENWAY, Queanbeyan Toyota - [GEOGRA…" at bounding box center [294, 243] width 247 height 6
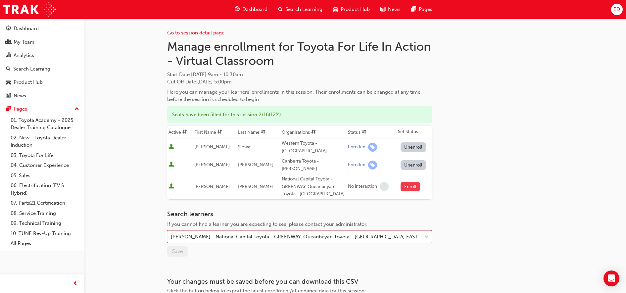
click at [405, 182] on button "Enroll" at bounding box center [410, 187] width 20 height 10
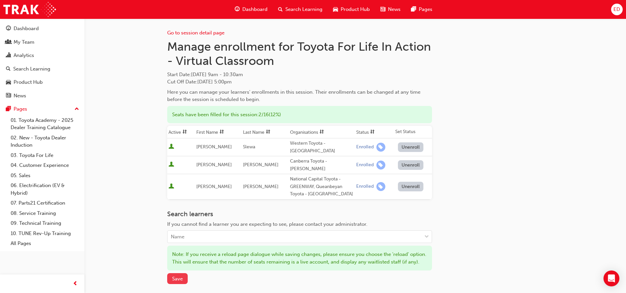
click at [180, 276] on span "Save" at bounding box center [177, 279] width 11 height 6
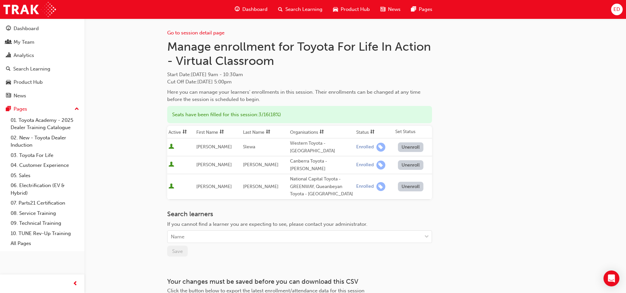
click at [298, 9] on span "Search Learning" at bounding box center [303, 10] width 37 height 8
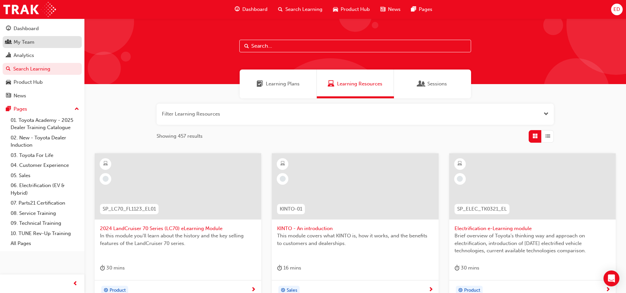
click at [37, 44] on div "My Team" at bounding box center [42, 42] width 72 height 8
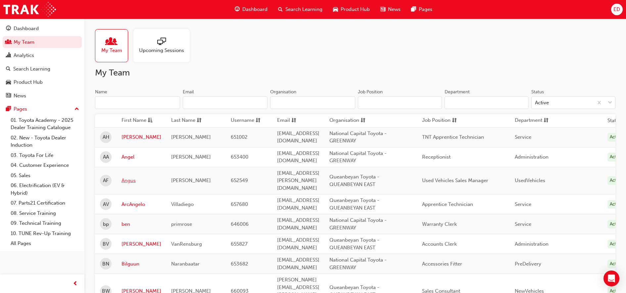
click at [131, 178] on link "Angus" at bounding box center [141, 181] width 40 height 8
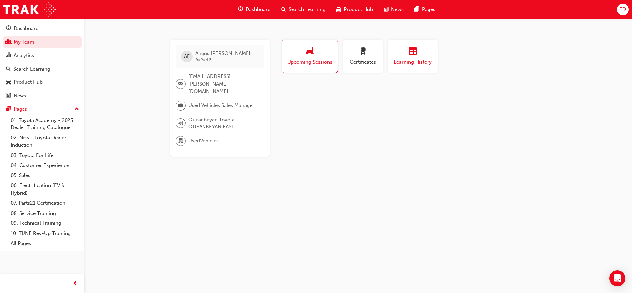
click at [403, 60] on span "Learning History" at bounding box center [413, 62] width 40 height 8
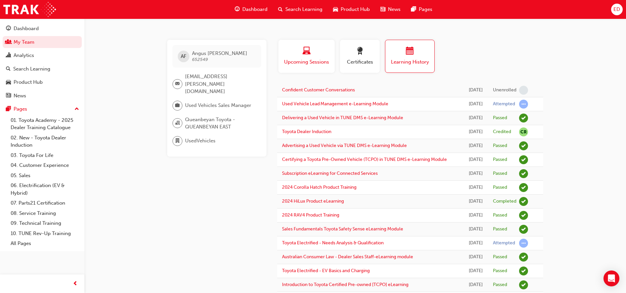
click at [314, 50] on div "button" at bounding box center [306, 52] width 46 height 10
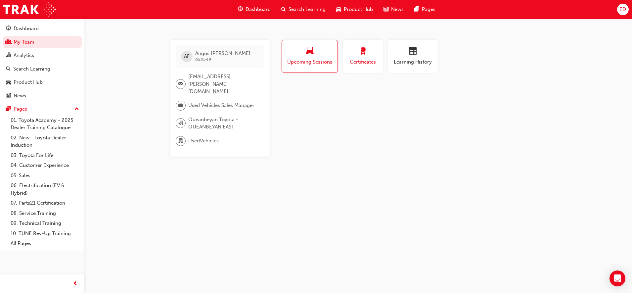
click at [354, 56] on div "button" at bounding box center [363, 52] width 30 height 10
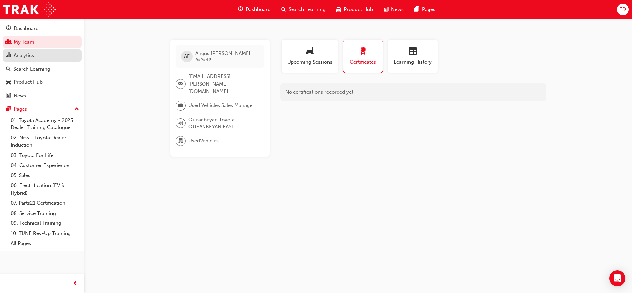
click at [28, 53] on div "Analytics" at bounding box center [24, 56] width 21 height 8
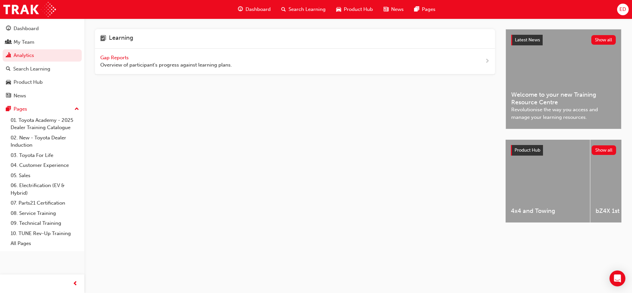
click at [111, 60] on span "Gap Reports" at bounding box center [115, 58] width 30 height 6
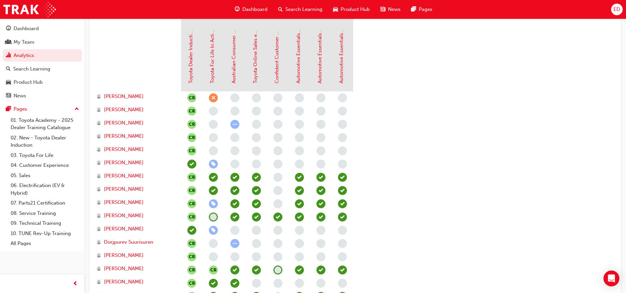
scroll to position [290, 0]
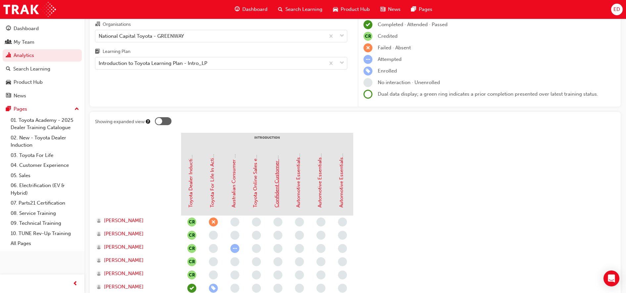
click at [275, 178] on link "Confident Customer Conversations" at bounding box center [277, 166] width 6 height 81
